Goal: Check status

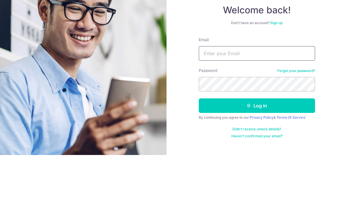
type input "[EMAIL_ADDRESS][DOMAIN_NAME]"
click at [257, 155] on button "Log in" at bounding box center [257, 162] width 116 height 15
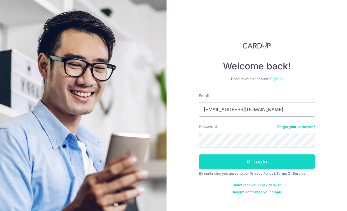
click at [204, 155] on button "Log in" at bounding box center [257, 162] width 116 height 15
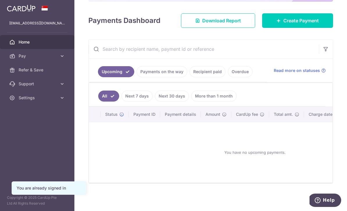
scroll to position [78, 0]
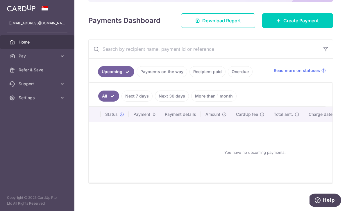
click at [189, 77] on link "Recipient paid" at bounding box center [207, 71] width 36 height 11
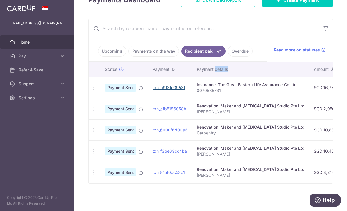
scroll to position [0, 0]
click at [153, 90] on link "txn_b9f3fe0953f" at bounding box center [169, 87] width 33 height 5
